Goal: Task Accomplishment & Management: Manage account settings

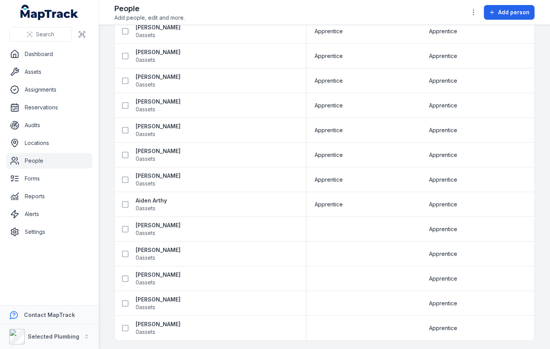
scroll to position [1693, 0]
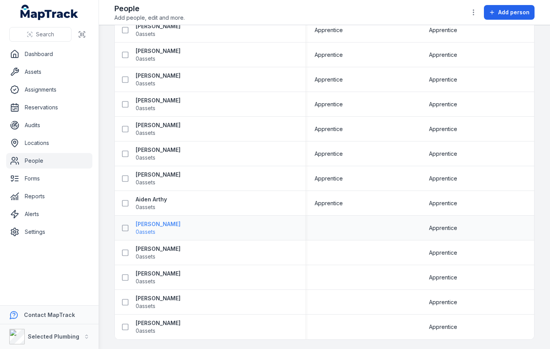
click at [163, 221] on strong "[PERSON_NAME]" at bounding box center [158, 224] width 45 height 8
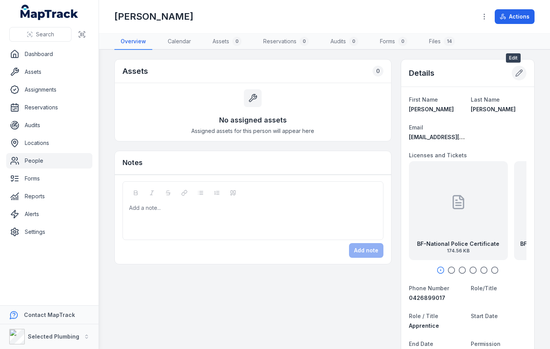
click at [512, 68] on button at bounding box center [519, 73] width 15 height 15
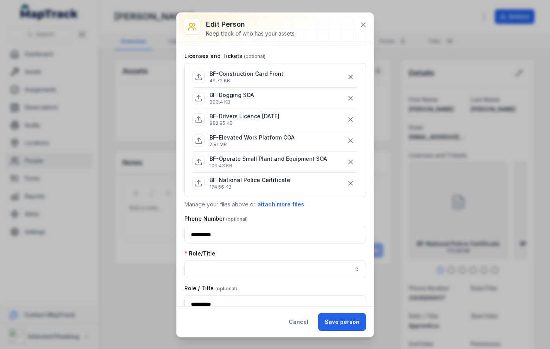
scroll to position [116, 0]
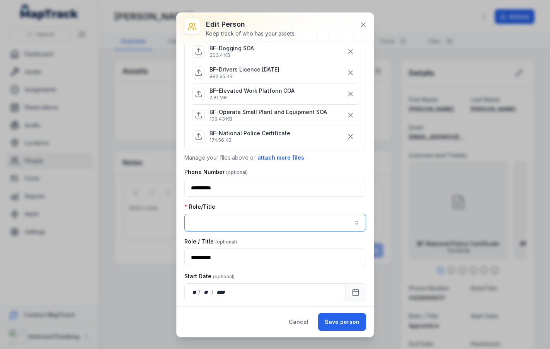
click at [277, 219] on button "button" at bounding box center [275, 223] width 182 height 18
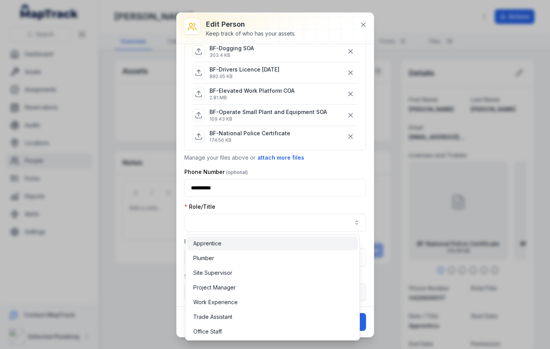
click at [268, 240] on div "Apprentice" at bounding box center [272, 244] width 159 height 8
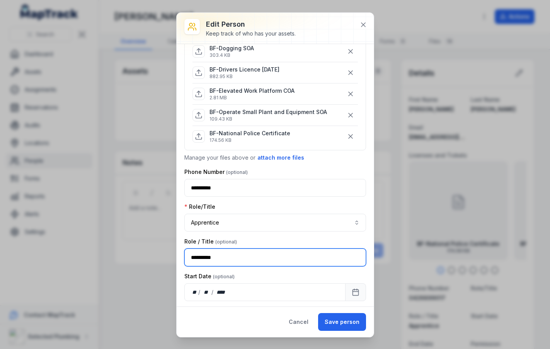
click at [295, 251] on input "**********" at bounding box center [275, 258] width 182 height 18
type input "*"
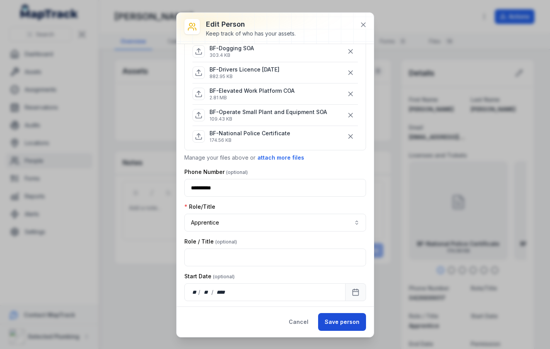
click at [356, 325] on button "Save person" at bounding box center [342, 322] width 48 height 18
